Goal: Information Seeking & Learning: Learn about a topic

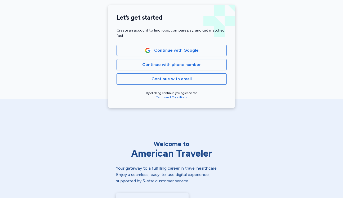
scroll to position [117, 0]
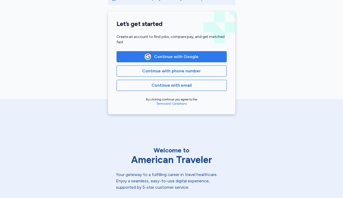
click at [198, 57] on span "Continue with Google" at bounding box center [171, 57] width 101 height 6
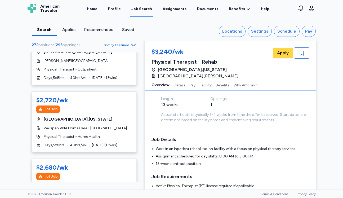
scroll to position [436, 0]
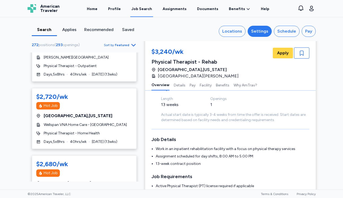
click at [260, 33] on div "Settings" at bounding box center [259, 31] width 17 height 6
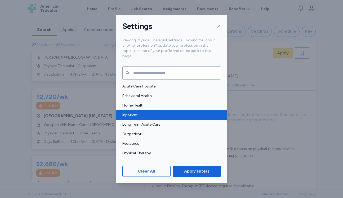
click at [147, 112] on span "Inpatient" at bounding box center [169, 114] width 95 height 5
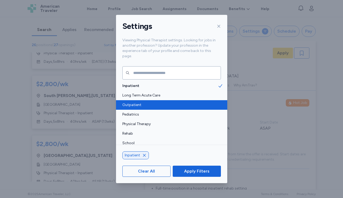
scroll to position [30, 0]
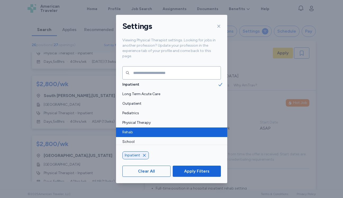
click at [148, 130] on span "Rehab" at bounding box center [169, 132] width 95 height 5
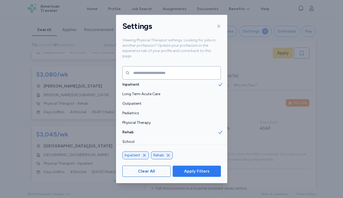
click at [205, 175] on button "Apply Filters" at bounding box center [197, 171] width 48 height 11
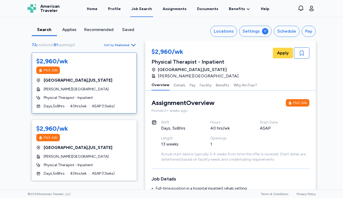
click at [101, 89] on div "[PERSON_NAME][GEOGRAPHIC_DATA]" at bounding box center [84, 89] width 96 height 5
click at [100, 143] on div "$2,960/wk Hot Job [GEOGRAPHIC_DATA] , [US_STATE] [PERSON_NAME][GEOGRAPHIC_DATA]…" at bounding box center [84, 150] width 105 height 61
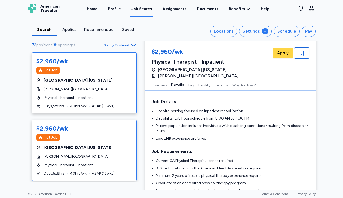
click at [86, 97] on span "Physical Therapist - Inpatient" at bounding box center [68, 97] width 49 height 5
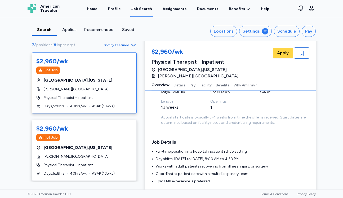
scroll to position [38, 0]
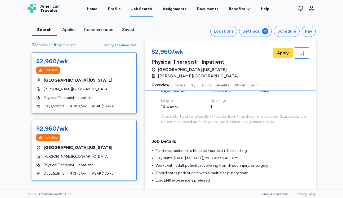
click at [111, 161] on div "$2,960/wk Hot Job [GEOGRAPHIC_DATA] , [US_STATE] [PERSON_NAME][GEOGRAPHIC_DATA]…" at bounding box center [84, 150] width 105 height 61
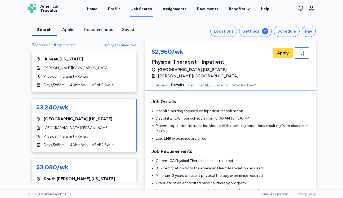
scroll to position [283, 0]
click at [121, 111] on div "$3,240/wk" at bounding box center [84, 107] width 96 height 8
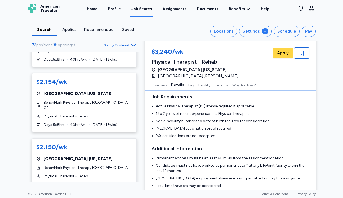
scroll to position [2514, 0]
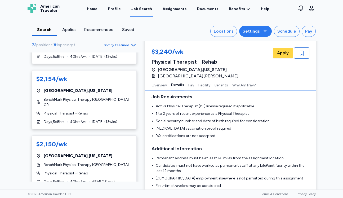
click at [260, 34] on div "Settings" at bounding box center [251, 31] width 17 height 6
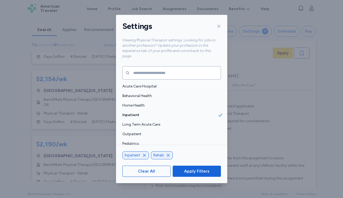
click at [169, 156] on icon "button" at bounding box center [168, 155] width 4 height 4
click at [144, 156] on icon "button" at bounding box center [144, 155] width 4 height 4
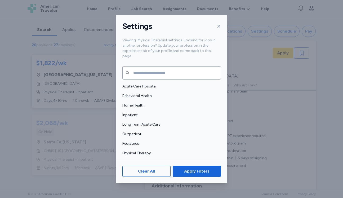
scroll to position [1489, 0]
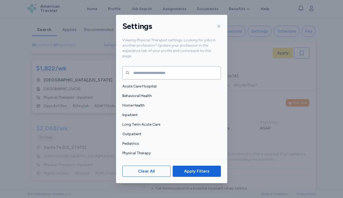
click at [241, 31] on div "Settings Viewing Physical Therapist settings. Looking for jobs in another profe…" at bounding box center [171, 99] width 343 height 198
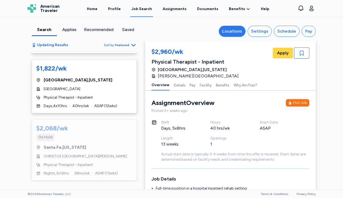
click at [237, 32] on div "Locations" at bounding box center [232, 31] width 20 height 6
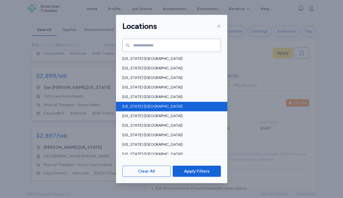
click at [169, 103] on div "[US_STATE] ([GEOGRAPHIC_DATA])" at bounding box center [171, 107] width 111 height 10
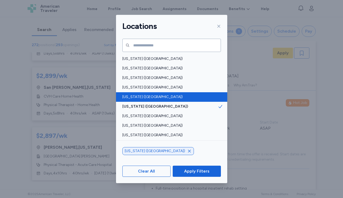
click at [170, 98] on span "[US_STATE] ([GEOGRAPHIC_DATA])" at bounding box center [169, 96] width 95 height 5
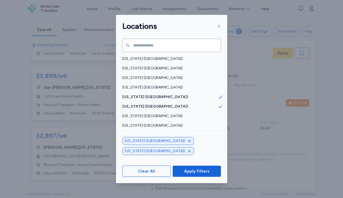
scroll to position [56, 0]
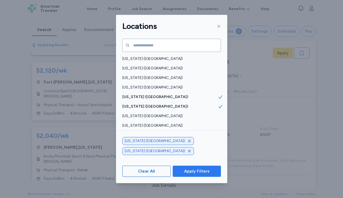
click at [195, 172] on span "Apply Filters" at bounding box center [196, 171] width 25 height 6
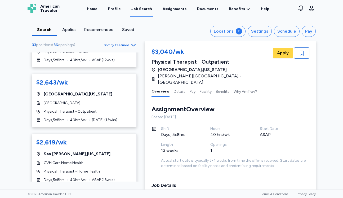
scroll to position [1122, 0]
click at [114, 91] on div "[GEOGRAPHIC_DATA] , [US_STATE]" at bounding box center [84, 94] width 96 height 6
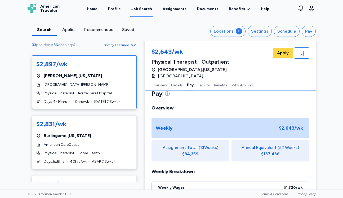
scroll to position [901, 0]
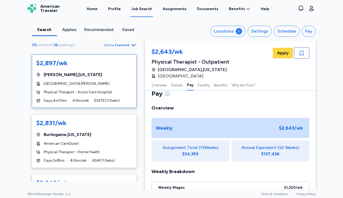
click at [112, 78] on div "$2,897/wk [GEOGRAPHIC_DATA] , [US_STATE][GEOGRAPHIC_DATA] [PERSON_NAME] Physica…" at bounding box center [84, 81] width 105 height 54
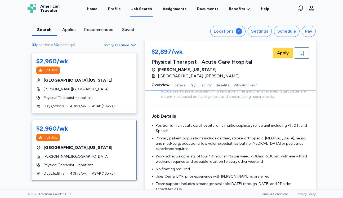
click at [93, 131] on div "$2,960/wk" at bounding box center [84, 128] width 96 height 8
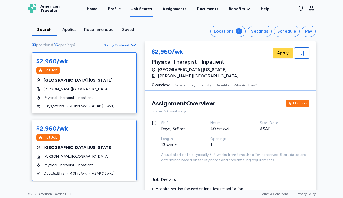
click at [129, 107] on div "Days , 5 x 8 hrs 40 hrs/wk ASAP ( 13 wks)" at bounding box center [84, 106] width 96 height 5
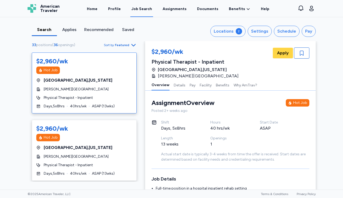
click at [81, 82] on span "[GEOGRAPHIC_DATA] , [US_STATE]" at bounding box center [78, 80] width 69 height 6
click at [58, 79] on span "[GEOGRAPHIC_DATA] , [US_STATE]" at bounding box center [78, 80] width 69 height 6
